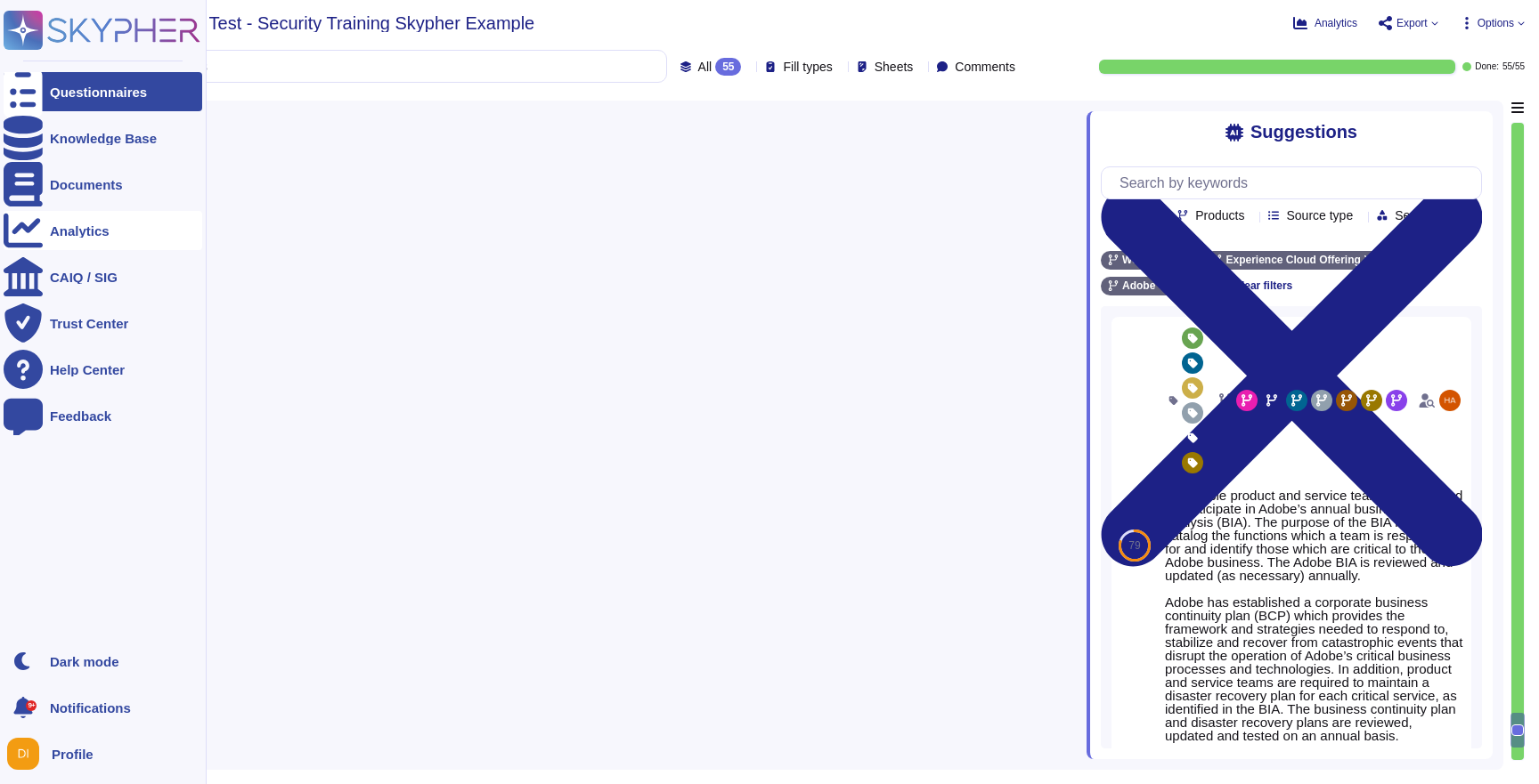
type textarea "Yes, Adobe conducts phishing simulations as part of its annual mandatory Securi…"
type textarea "Adobe provides training that covers relevant policies, procedures, and complian…"
type textarea "Applicable product and service teams are required to participate in Adobe’s ann…"
type textarea "Adobe supports business continuity through a defined and managed set of process…"
type textarea "Yes"
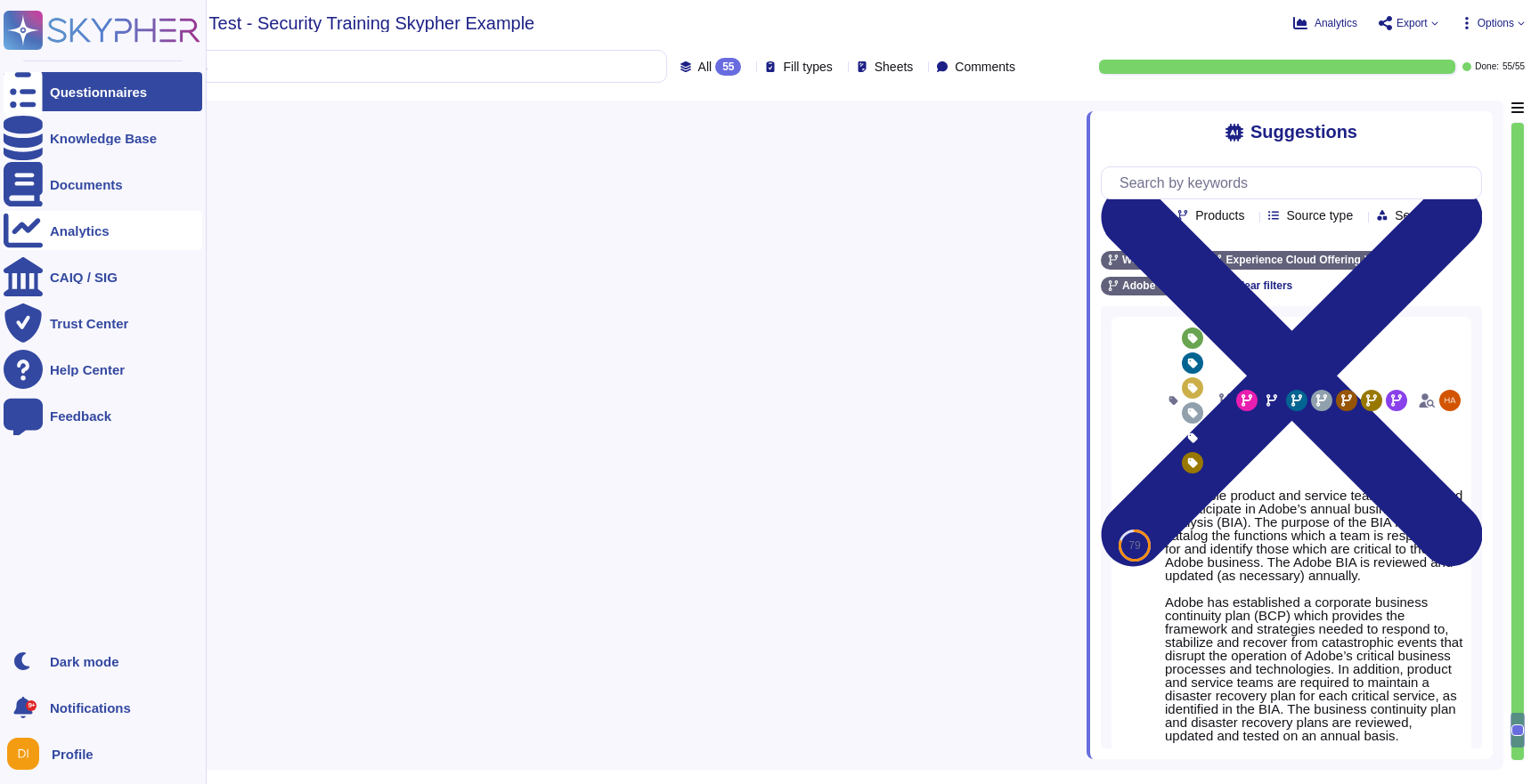
scroll to position [191, 0]
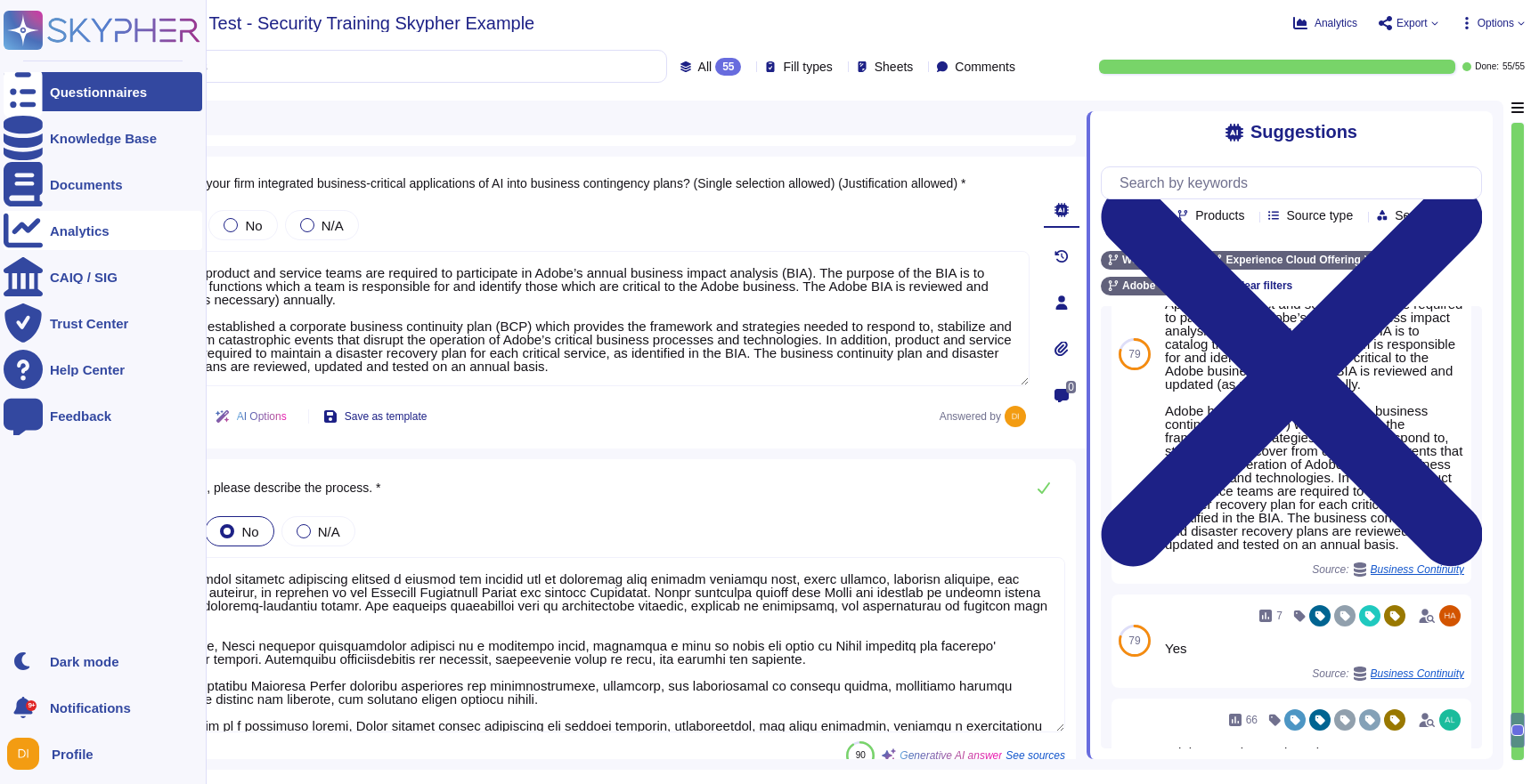
click at [90, 235] on div "Analytics" at bounding box center [80, 231] width 60 height 13
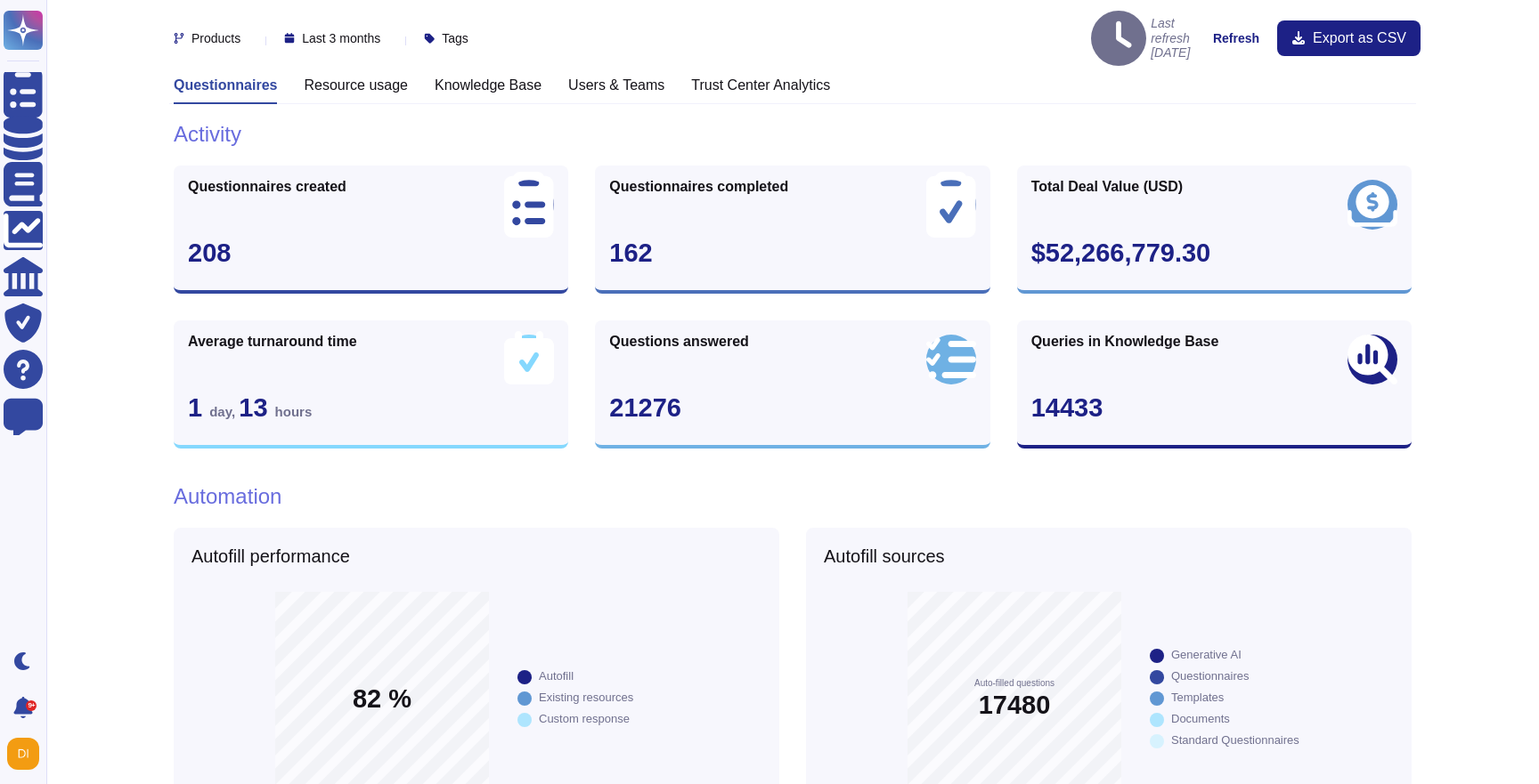
click at [464, 83] on div "Knowledge Base" at bounding box center [488, 90] width 107 height 28
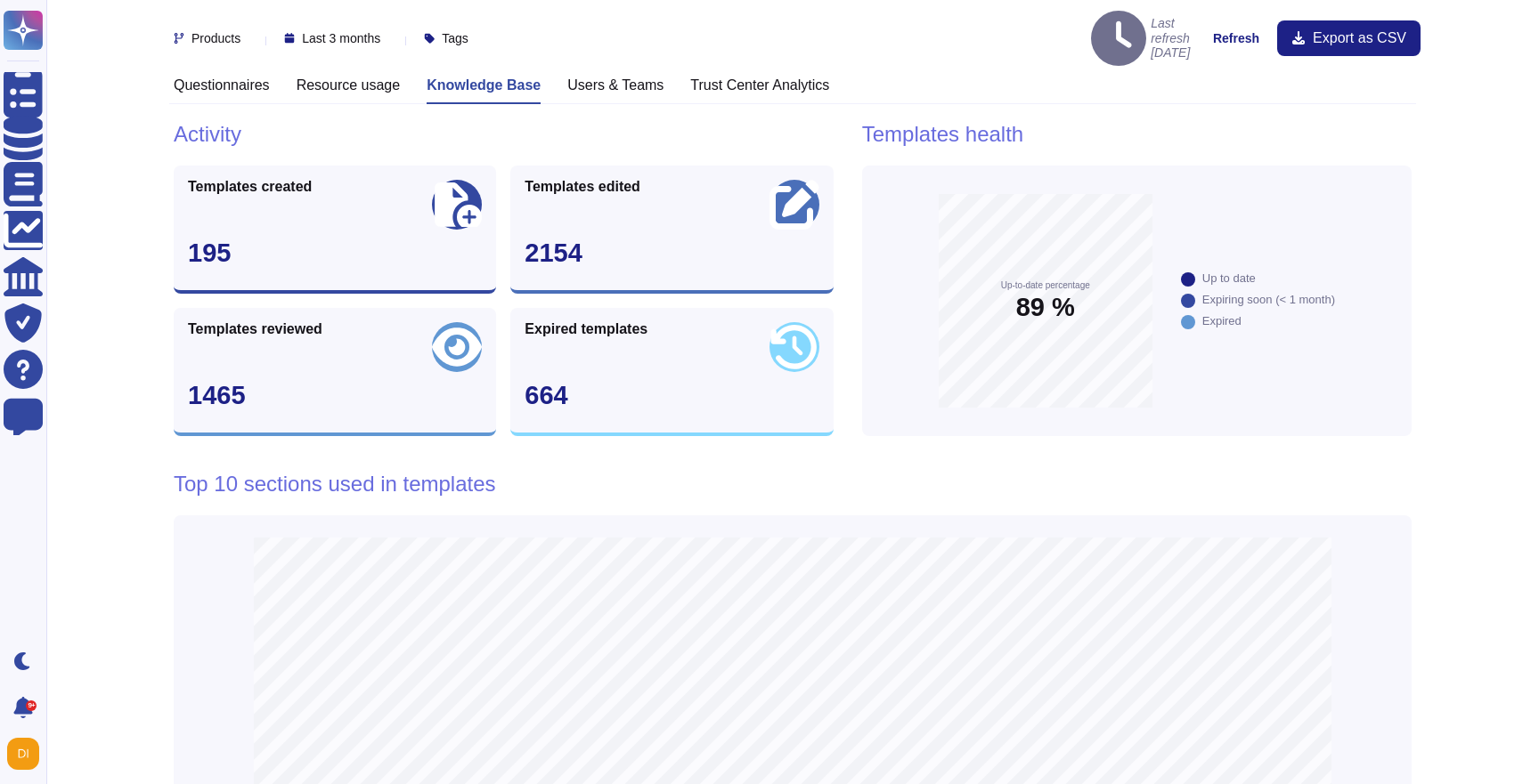
click at [380, 77] on h3 "Resource usage" at bounding box center [349, 85] width 105 height 17
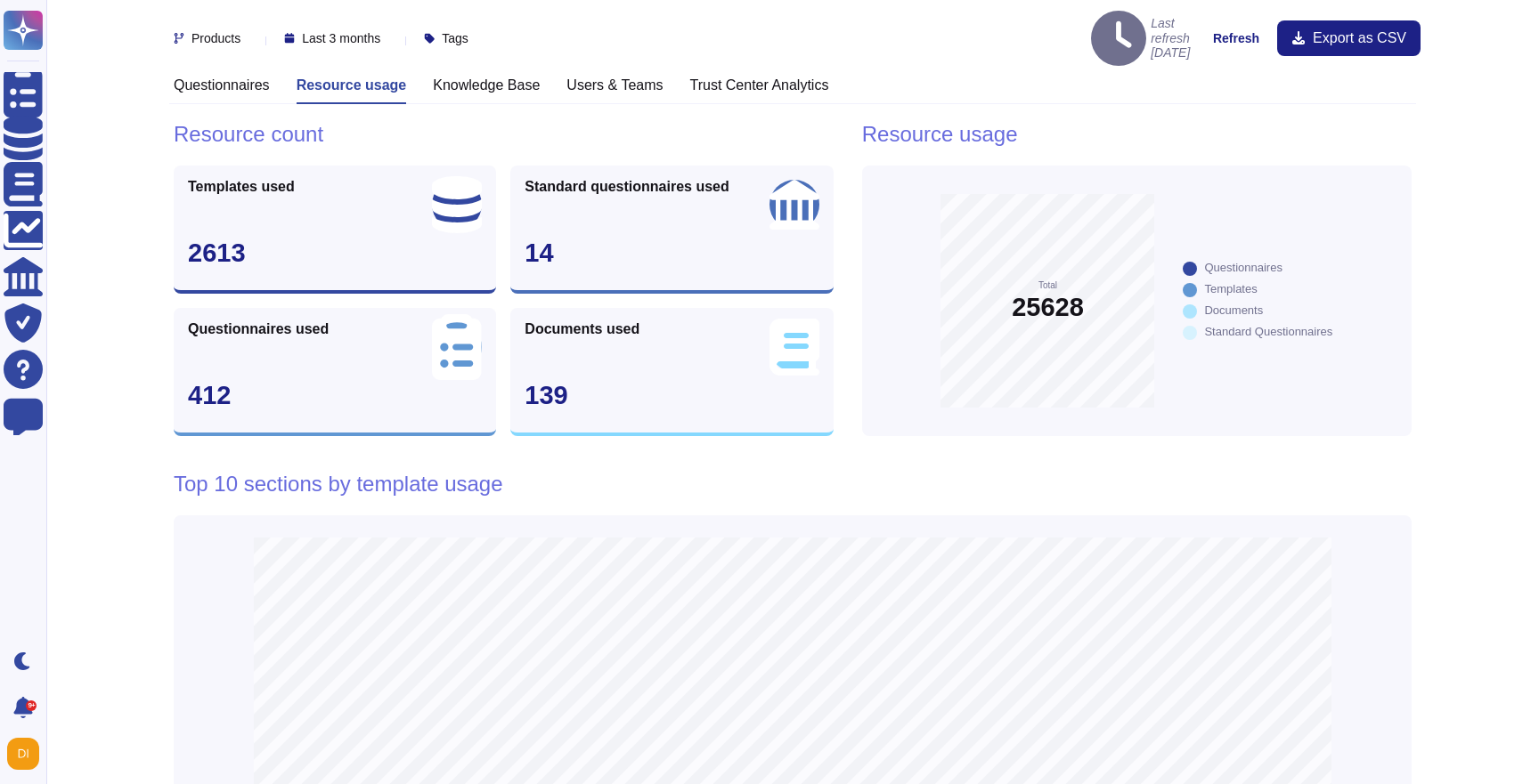
click at [224, 77] on h3 "Questionnaires" at bounding box center [222, 85] width 96 height 17
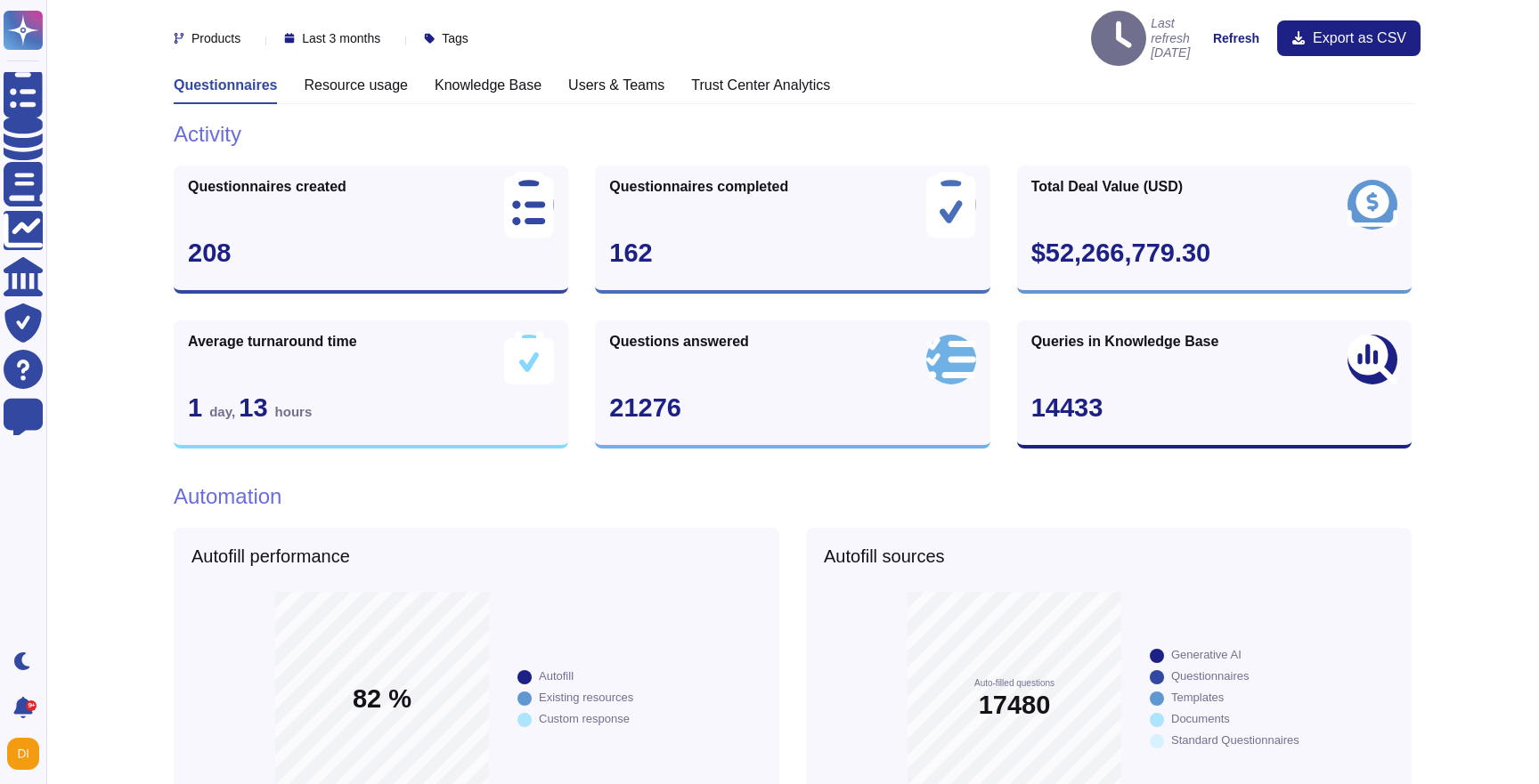
click at [448, 78] on div "Knowledge Base" at bounding box center [488, 90] width 107 height 28
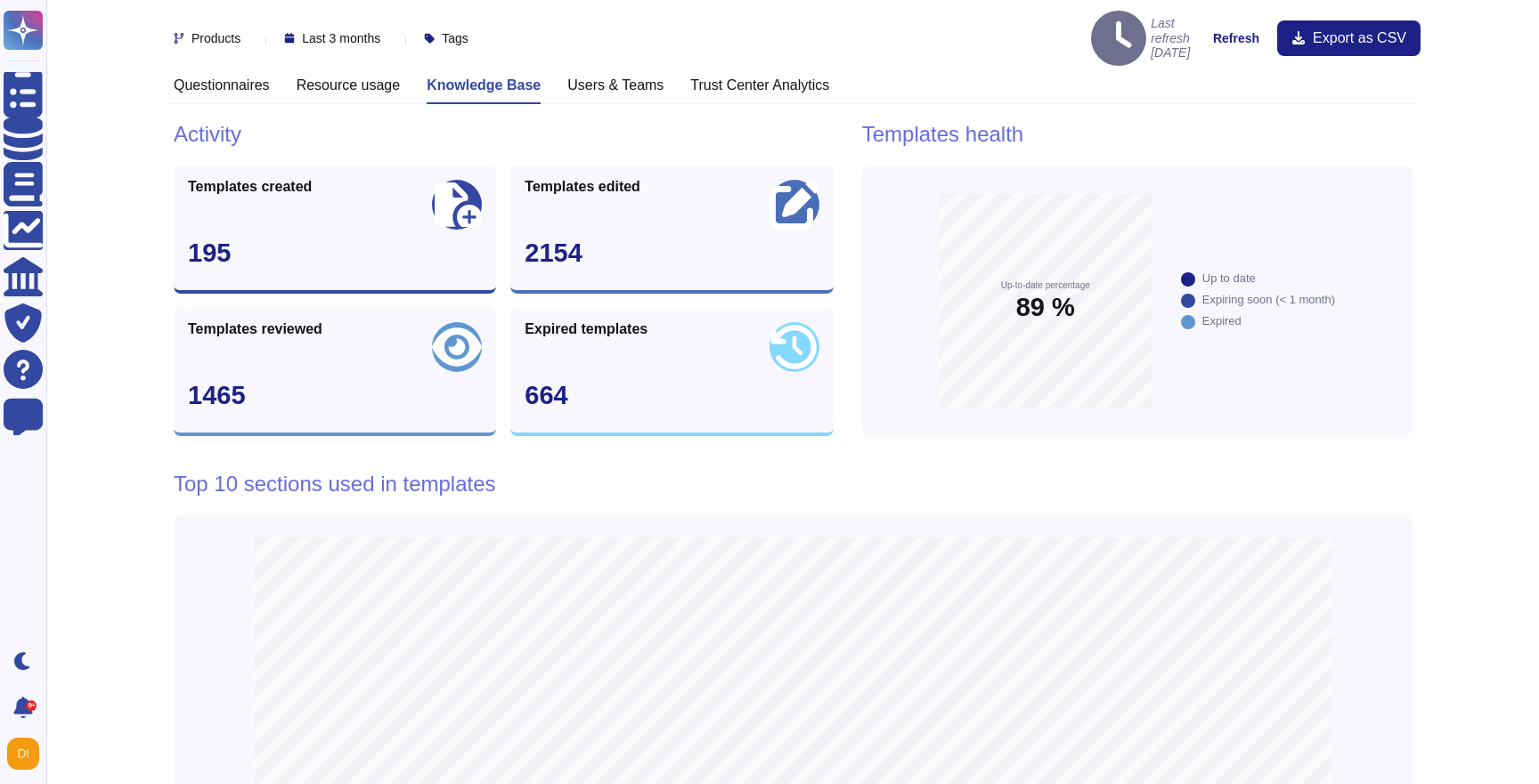
click at [646, 77] on h3 "Users & Teams" at bounding box center [615, 85] width 96 height 17
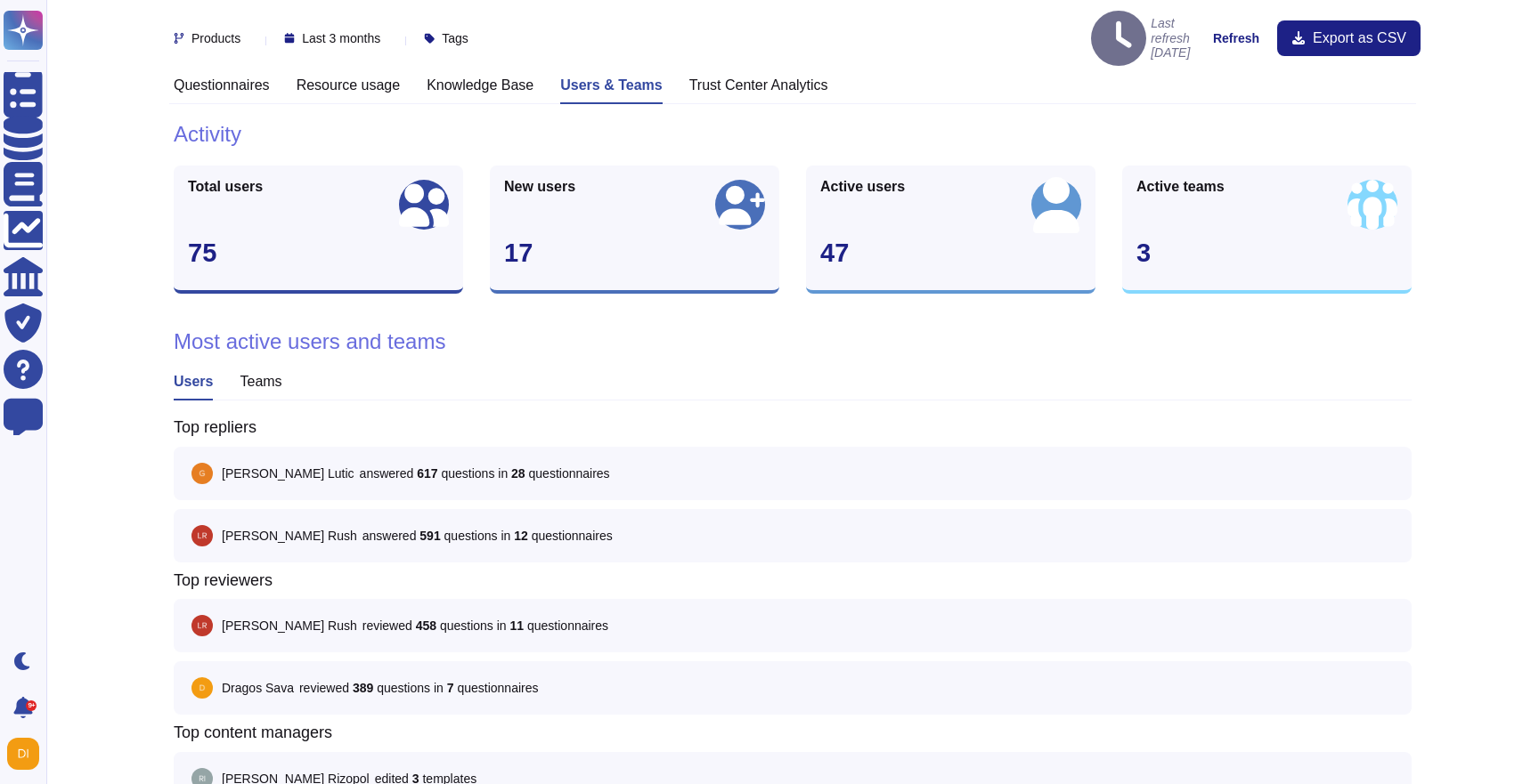
click at [778, 55] on div "Products Last 3 months Tags Last refresh [DATE] Refresh Export as CSV" at bounding box center [792, 38] width 1246 height 77
click at [748, 77] on h3 "Trust Center Analytics" at bounding box center [758, 85] width 139 height 17
